Goal: Transaction & Acquisition: Purchase product/service

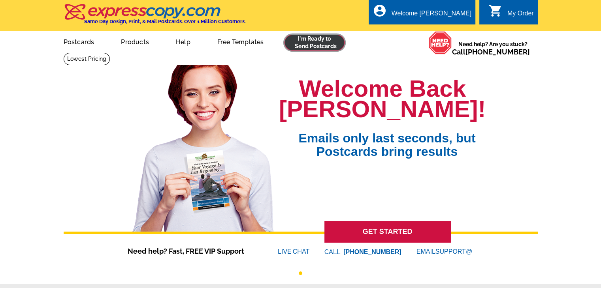
click at [305, 37] on link at bounding box center [314, 43] width 60 height 16
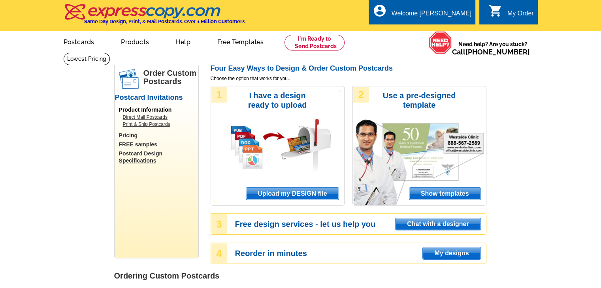
click at [290, 194] on span "Upload my DESIGN file" at bounding box center [292, 194] width 92 height 12
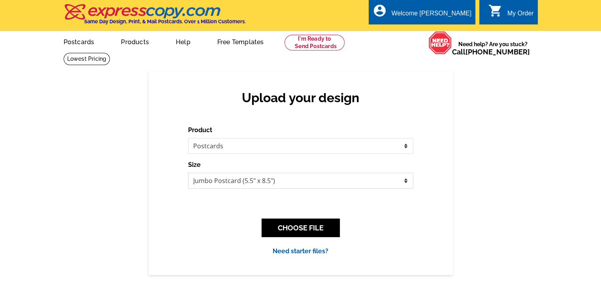
click at [333, 179] on select "Jumbo Postcard (5.5" x 8.5") Regular Postcard (4.25" x 5.6") Panoramic Postcard…" at bounding box center [300, 181] width 225 height 16
select select "1"
click at [188, 173] on select "Jumbo Postcard (5.5" x 8.5") Regular Postcard (4.25" x 5.6") Panoramic Postcard…" at bounding box center [300, 181] width 225 height 16
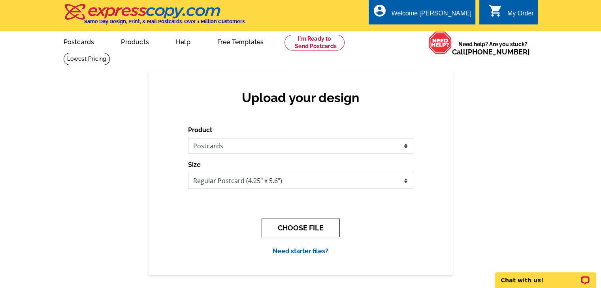
click at [316, 231] on button "CHOOSE FILE" at bounding box center [301, 228] width 78 height 19
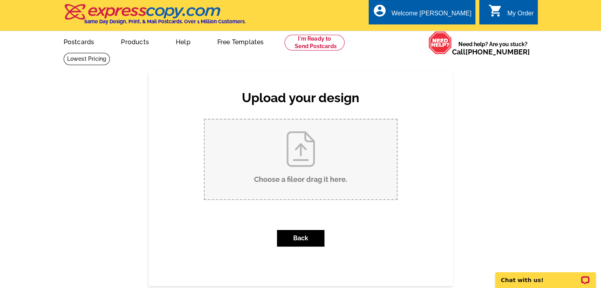
click at [302, 185] on input "Choose a file or drag it here ." at bounding box center [301, 160] width 192 height 80
type input "C:\fakepath\13 Bunker Lane Postcard Front.pdf"
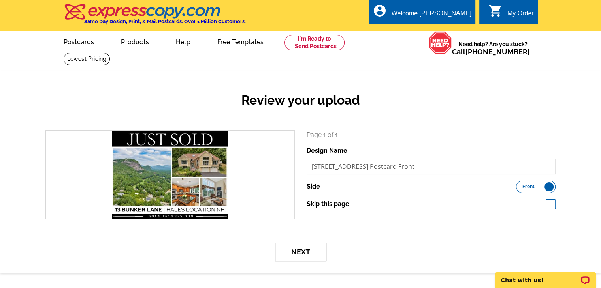
click at [305, 257] on button "Next" at bounding box center [300, 252] width 51 height 19
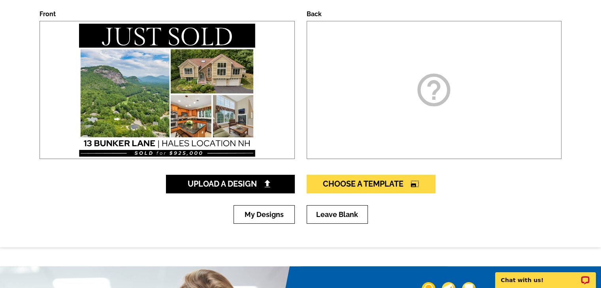
scroll to position [123, 0]
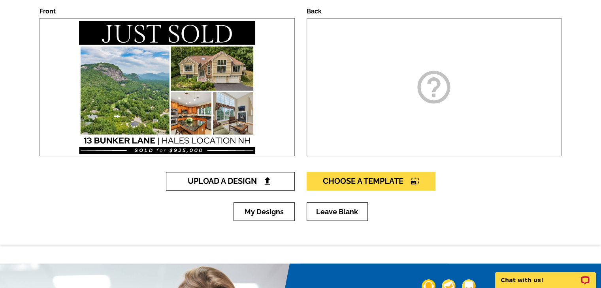
click at [245, 182] on span "Upload A Design" at bounding box center [230, 181] width 85 height 9
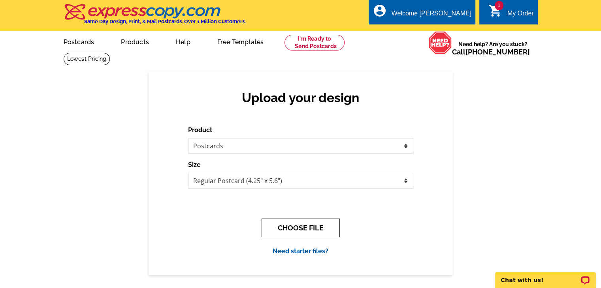
click at [305, 228] on button "CHOOSE FILE" at bounding box center [301, 228] width 78 height 19
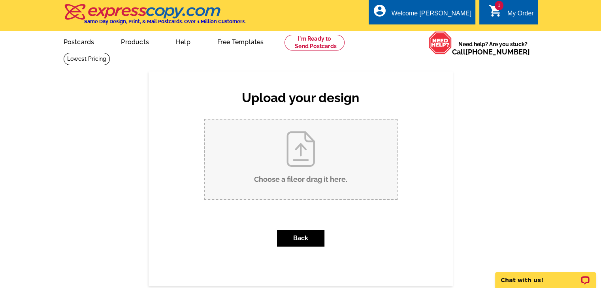
click at [285, 176] on input "Choose a file or drag it here ." at bounding box center [301, 160] width 192 height 80
type input "C:\fakepath\13 Bunker Lane Postcard Back.pdf"
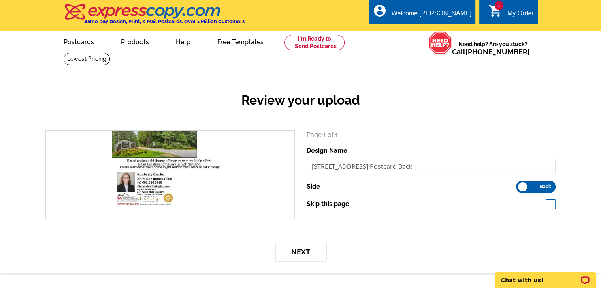
click at [305, 260] on button "Next" at bounding box center [300, 252] width 51 height 19
click at [303, 253] on button "Next" at bounding box center [300, 252] width 51 height 19
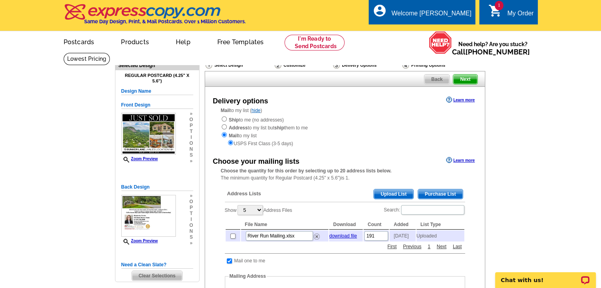
click at [388, 196] on span "Upload List" at bounding box center [393, 194] width 39 height 9
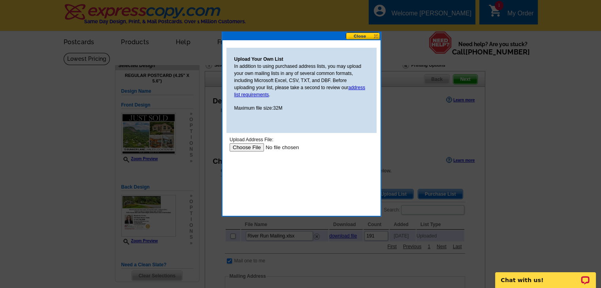
click at [247, 145] on input "file" at bounding box center [279, 147] width 100 height 8
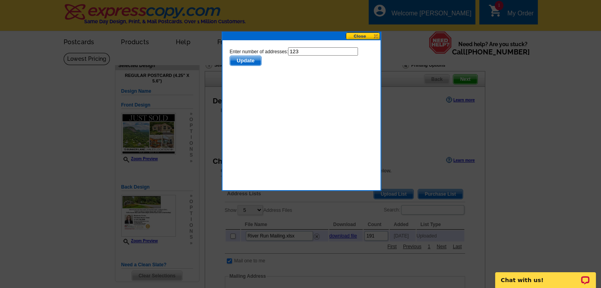
click at [248, 65] on span "Update" at bounding box center [245, 60] width 31 height 9
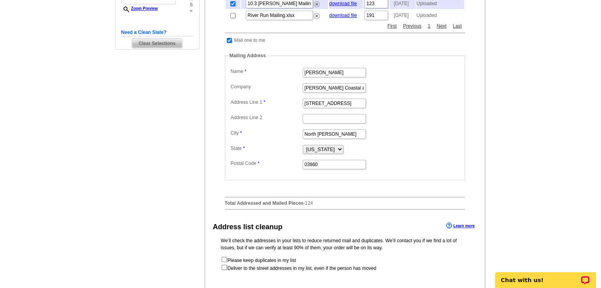
scroll to position [278, 0]
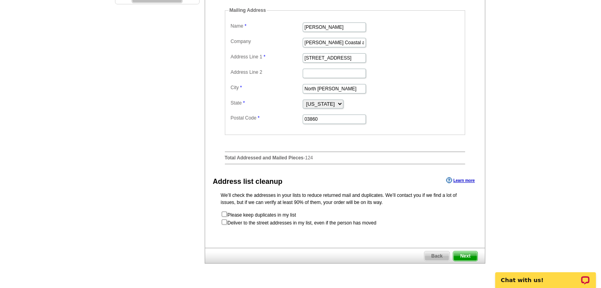
click at [470, 259] on span "Next" at bounding box center [465, 256] width 24 height 9
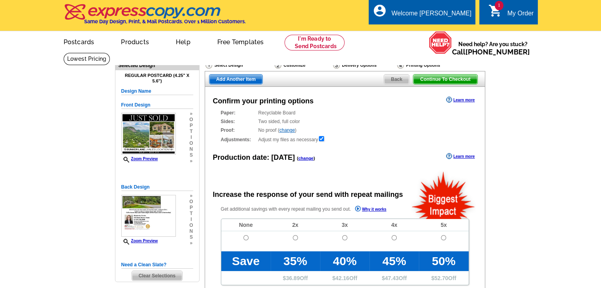
radio input "false"
click at [246, 240] on input "radio" at bounding box center [245, 237] width 5 height 5
radio input "true"
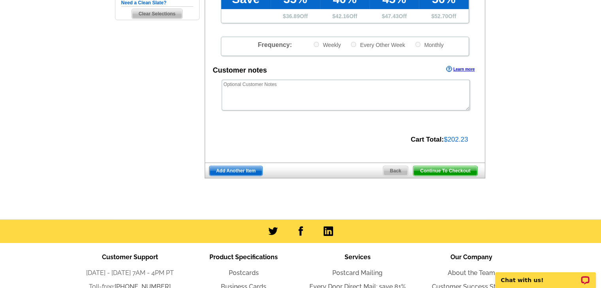
scroll to position [265, 0]
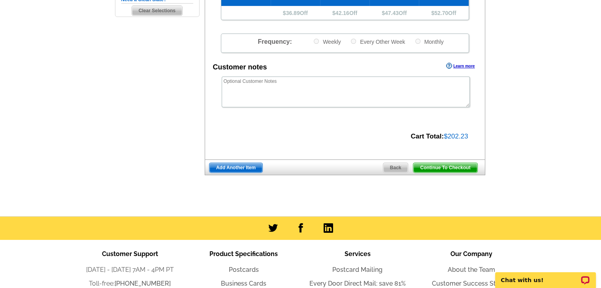
click at [461, 169] on span "Continue To Checkout" at bounding box center [445, 167] width 64 height 9
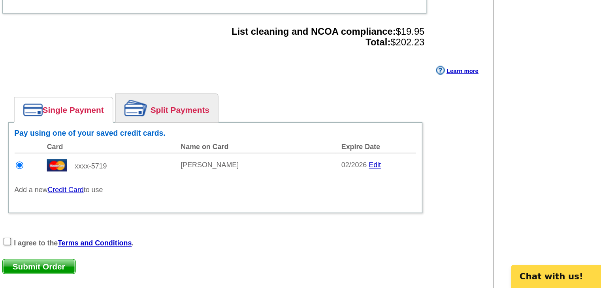
scroll to position [255, 0]
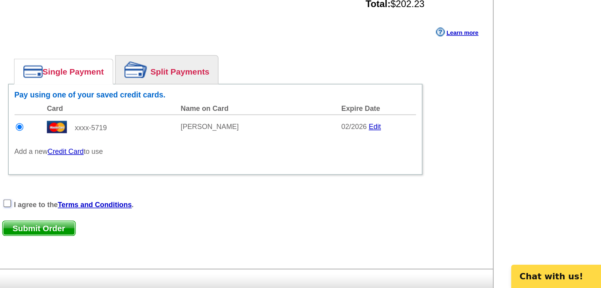
click at [155, 229] on input "checkbox" at bounding box center [156, 231] width 5 height 5
checkbox input "true"
click at [169, 247] on span "Submit Order" at bounding box center [177, 247] width 49 height 9
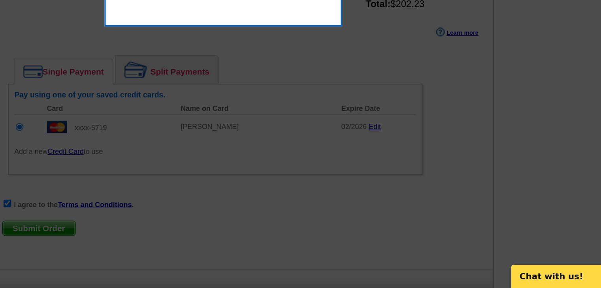
scroll to position [294, 0]
